Goal: Entertainment & Leisure: Consume media (video, audio)

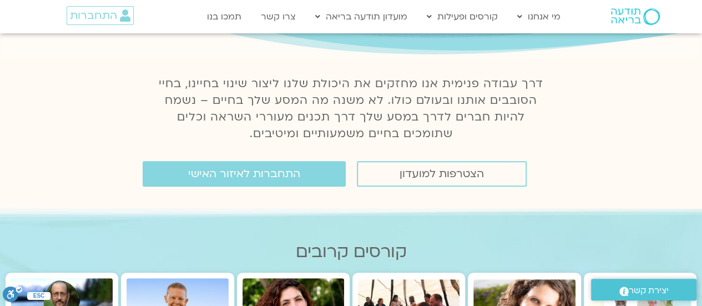
scroll to position [115, 0]
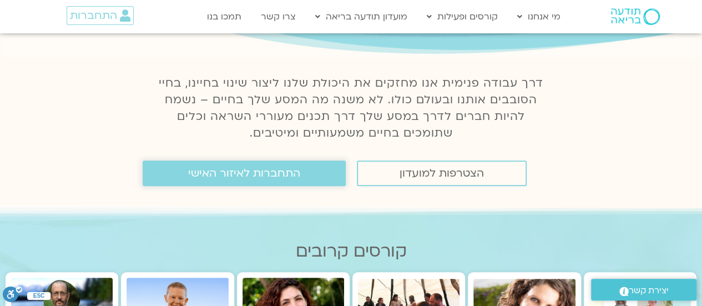
click at [259, 179] on span "התחברות לאיזור האישי" at bounding box center [244, 173] width 112 height 12
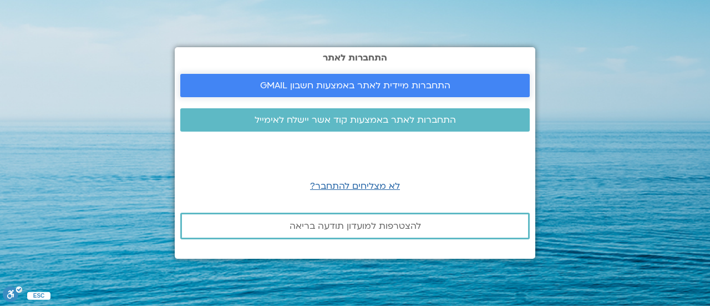
click at [323, 88] on span "התחברות מיידית לאתר באמצעות חשבון GMAIL" at bounding box center [355, 85] width 190 height 10
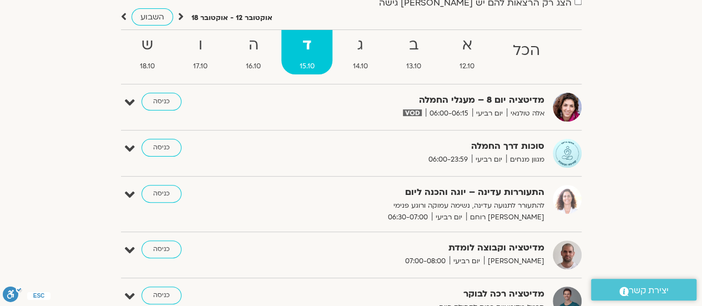
scroll to position [105, 0]
click at [123, 148] on div "סוכות דרך החמלה מגוון מנחים יום רביעי 06:00-23:59 כניסה עריכה דף המפגש" at bounding box center [351, 152] width 461 height 29
click at [130, 148] on icon at bounding box center [130, 148] width 10 height 16
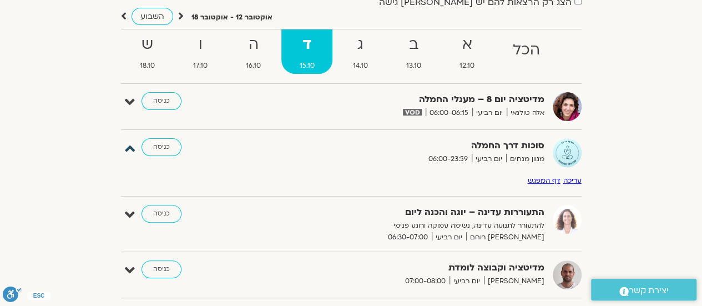
click at [130, 148] on icon at bounding box center [130, 148] width 10 height 16
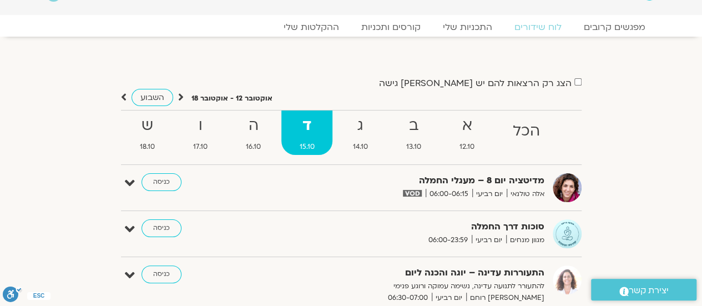
scroll to position [0, 0]
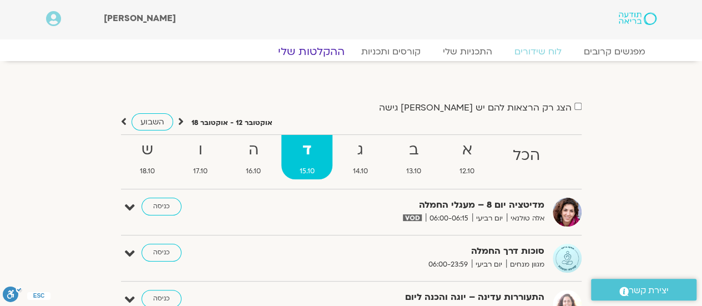
click at [302, 52] on link "ההקלטות שלי" at bounding box center [311, 51] width 93 height 13
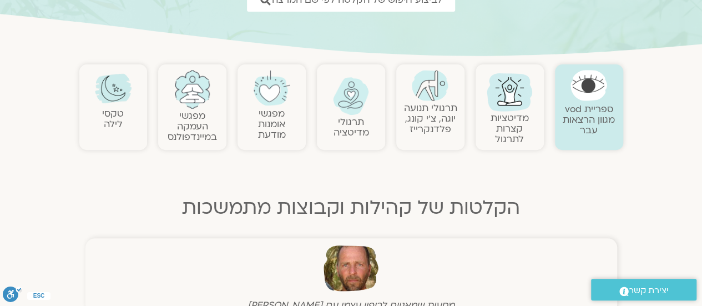
scroll to position [190, 0]
click at [345, 119] on link "תרגולי מדיטציה" at bounding box center [352, 126] width 36 height 23
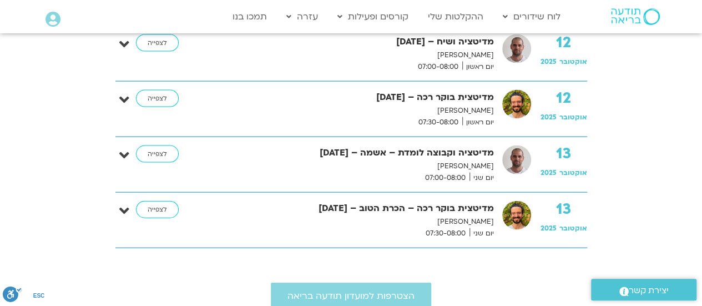
scroll to position [1131, 0]
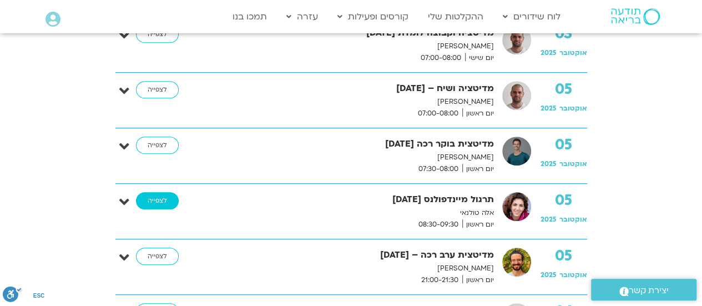
click at [160, 208] on link "לצפייה" at bounding box center [157, 201] width 43 height 18
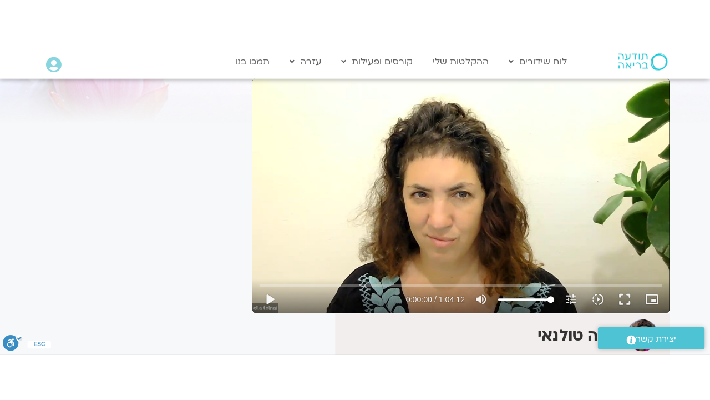
scroll to position [82, 0]
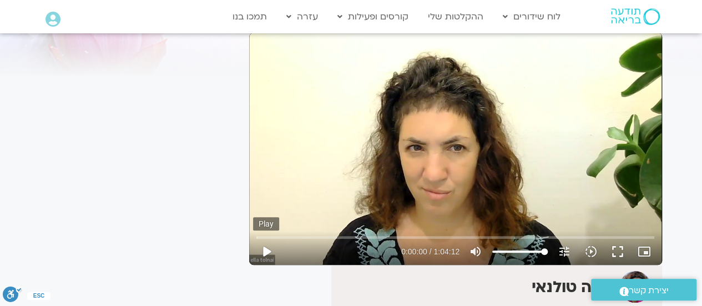
click at [264, 245] on button "play_arrow" at bounding box center [266, 251] width 27 height 27
click at [617, 254] on button "fullscreen" at bounding box center [617, 251] width 27 height 27
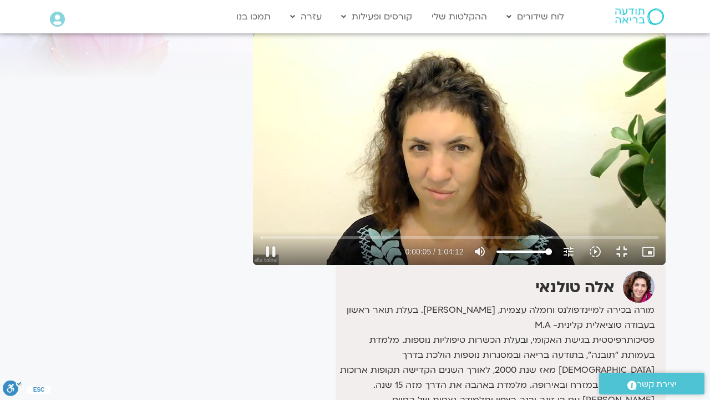
type input "5.274068"
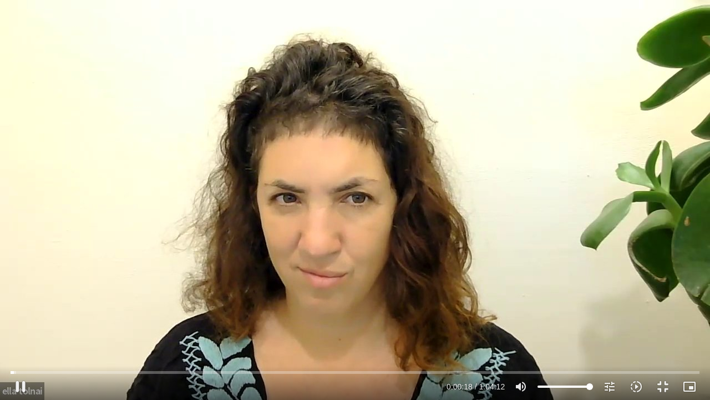
type input "18.485692"
